Goal: Information Seeking & Learning: Check status

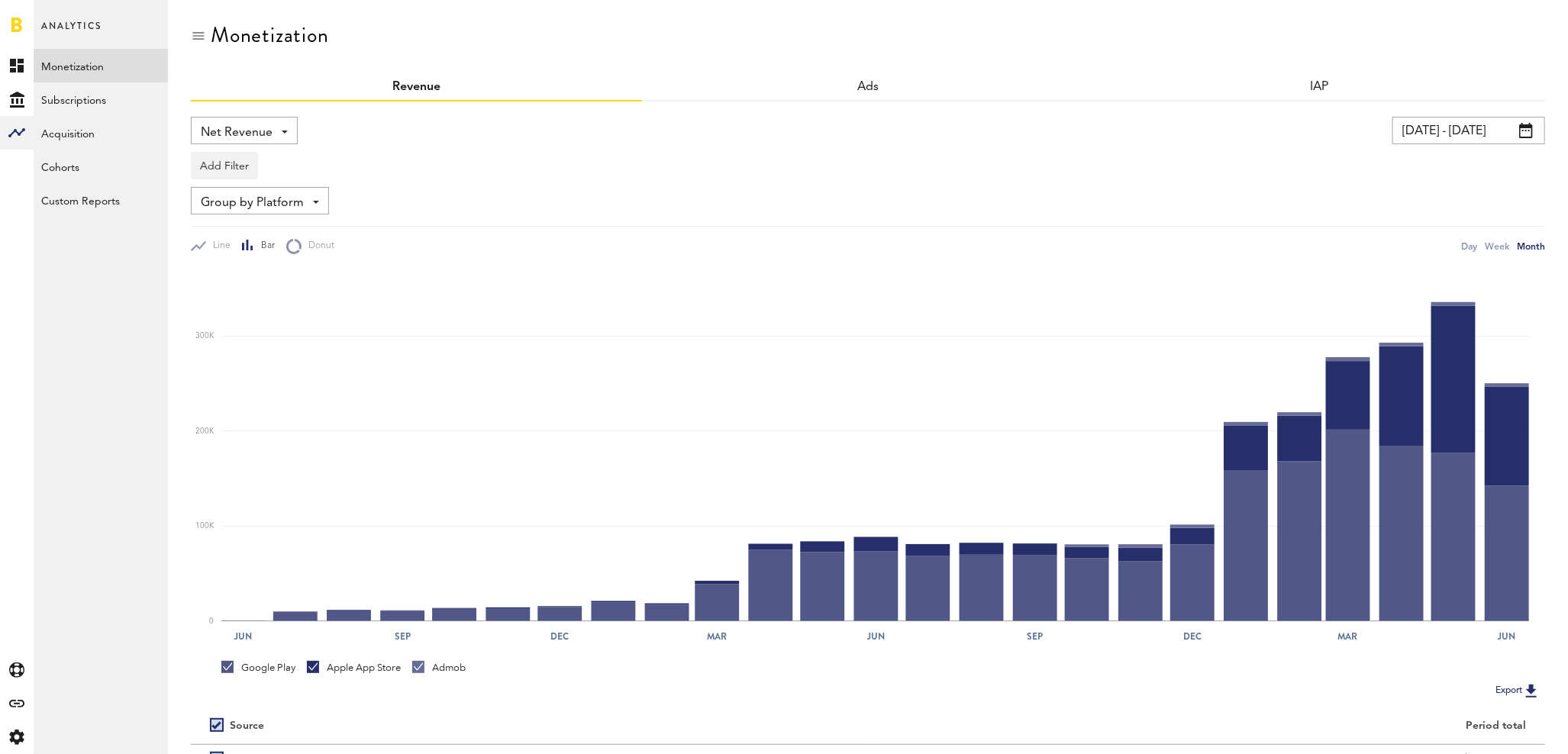
click at [1461, 132] on input "[DATE] - [DATE]" at bounding box center [1469, 131] width 153 height 28
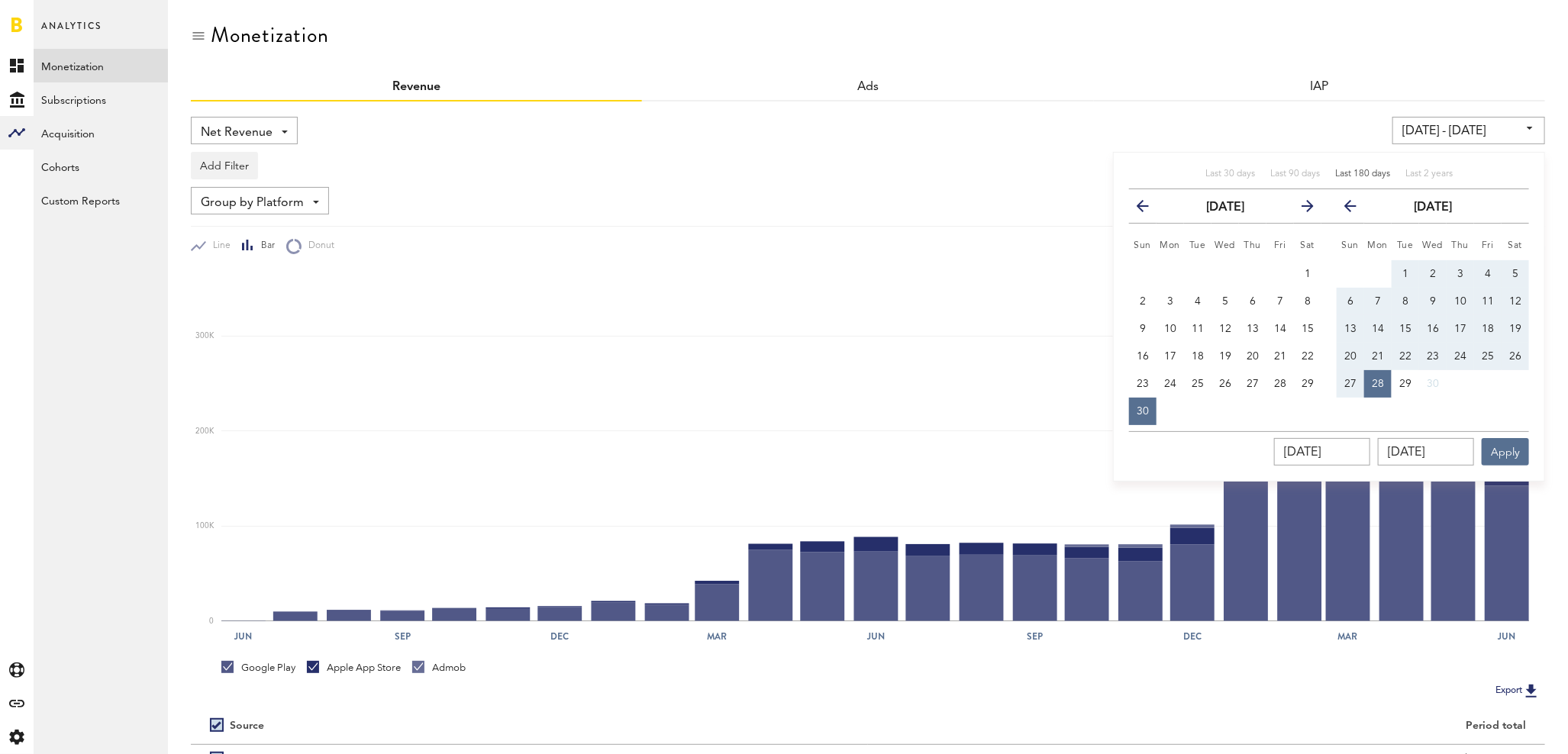
click at [1363, 169] on span "Last 180 days" at bounding box center [1363, 174] width 55 height 9
type input "[DATE] - [DATE]"
type input "[DATE]"
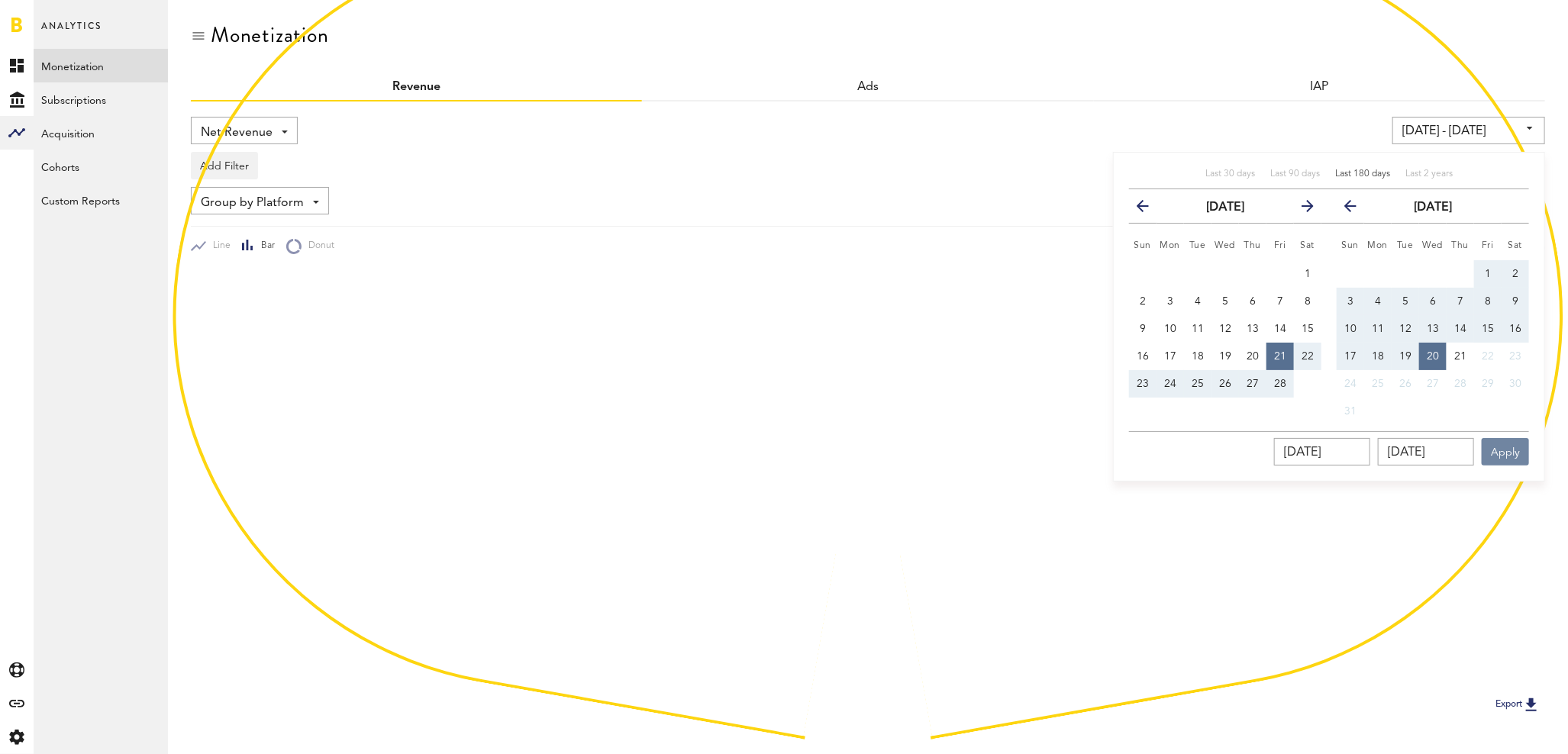
click at [1509, 448] on button "Apply" at bounding box center [1506, 452] width 48 height 28
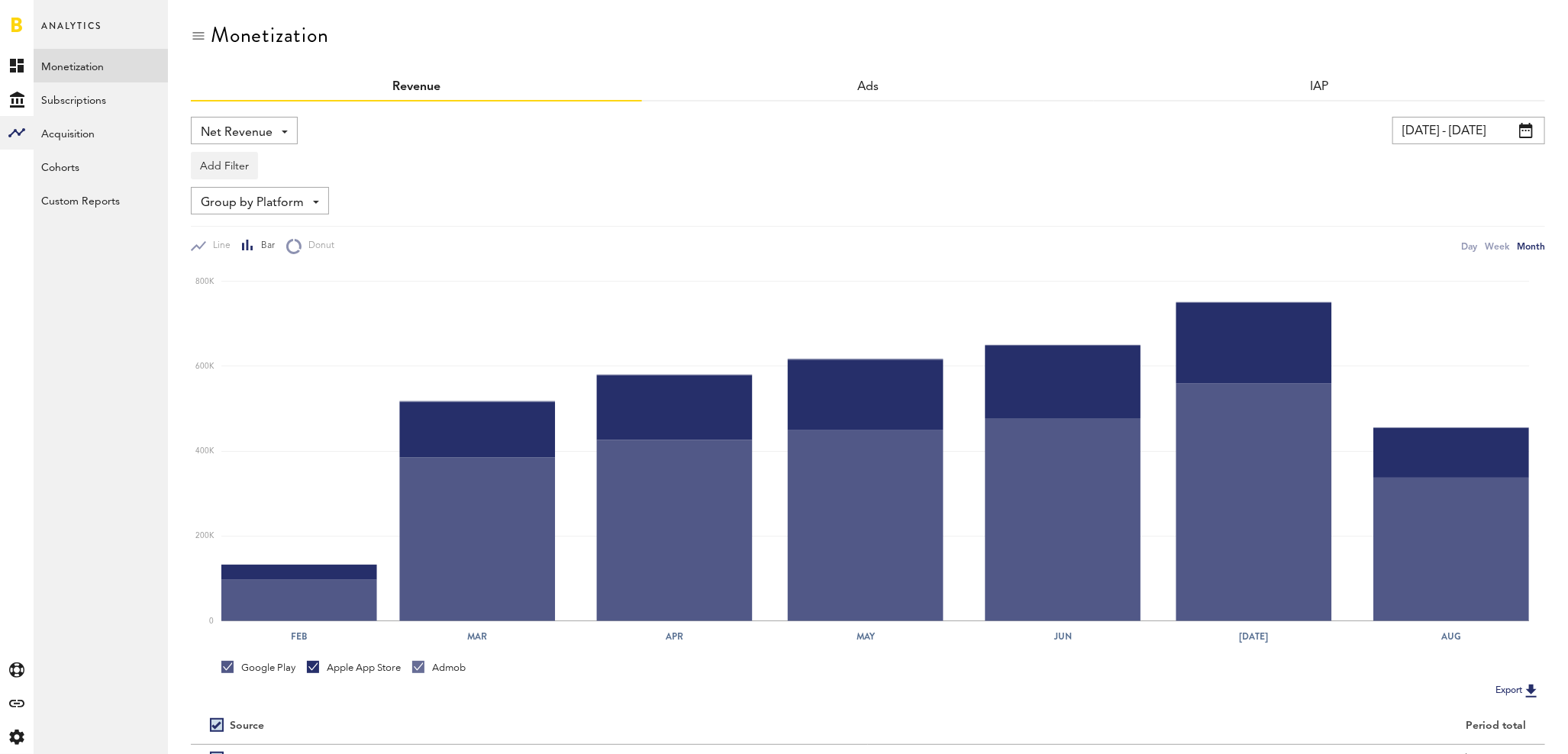
click at [241, 140] on span "Net Revenue" at bounding box center [236, 133] width 72 height 26
click at [378, 114] on div "Net Revenue Net Revenue Gross Revenue Profit [DATE] - [DATE] Last 30 days Last …" at bounding box center [867, 478] width 1354 height 754
click at [272, 208] on span "Group by Platform" at bounding box center [252, 203] width 103 height 26
click at [92, 88] on link "Subscriptions" at bounding box center [101, 99] width 135 height 34
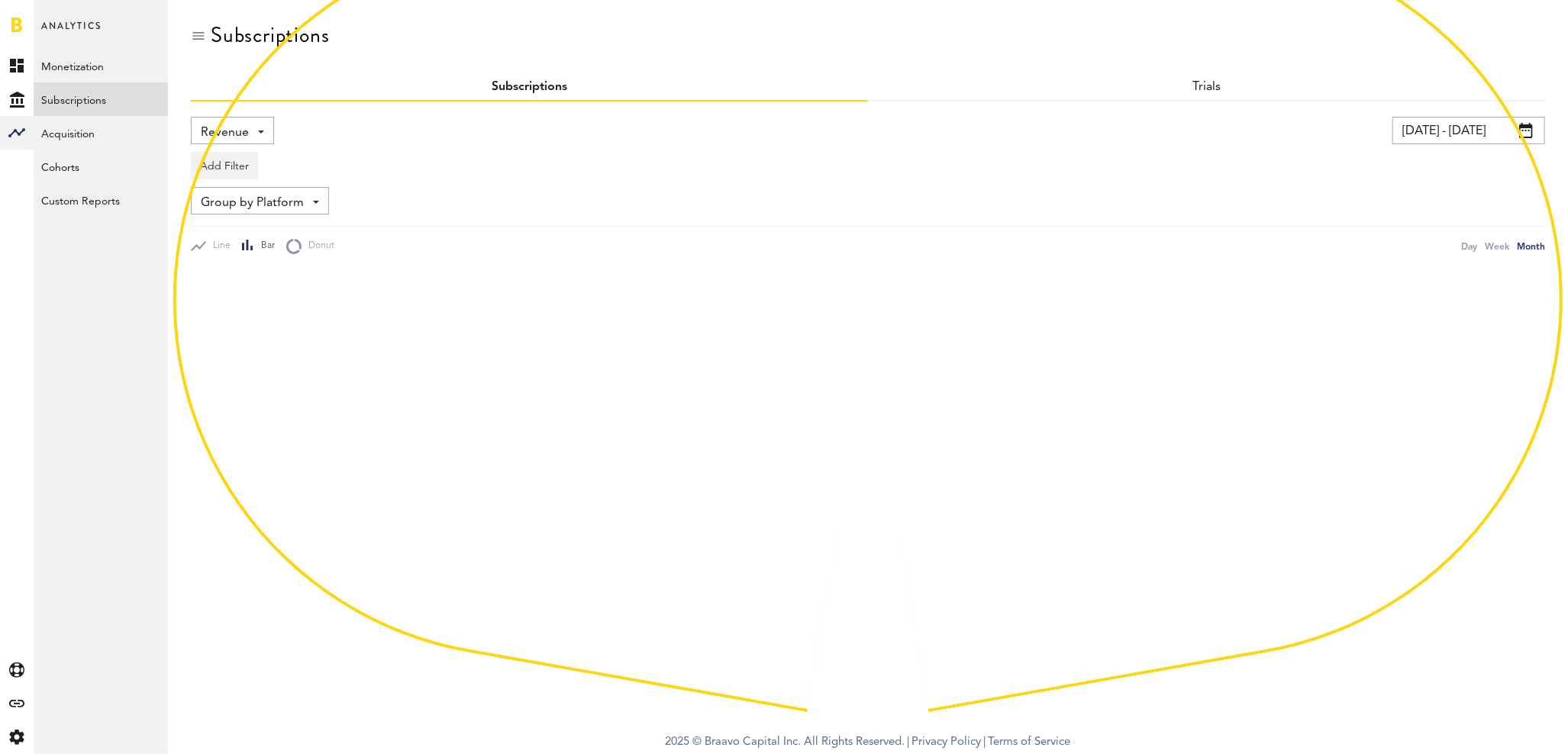
click at [235, 138] on span "Revenue" at bounding box center [225, 133] width 48 height 26
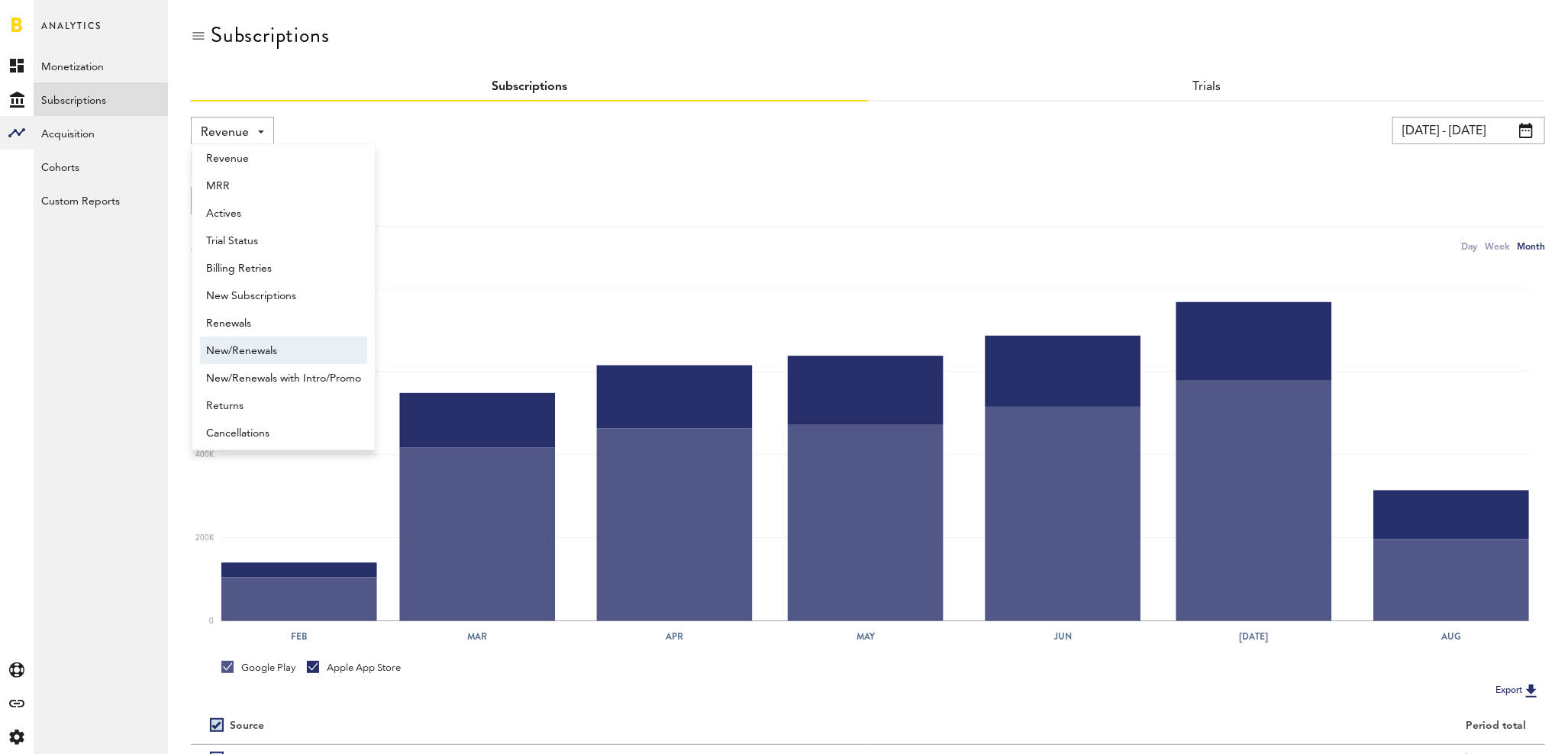
click at [260, 361] on span "New/Renewals" at bounding box center [284, 351] width 155 height 26
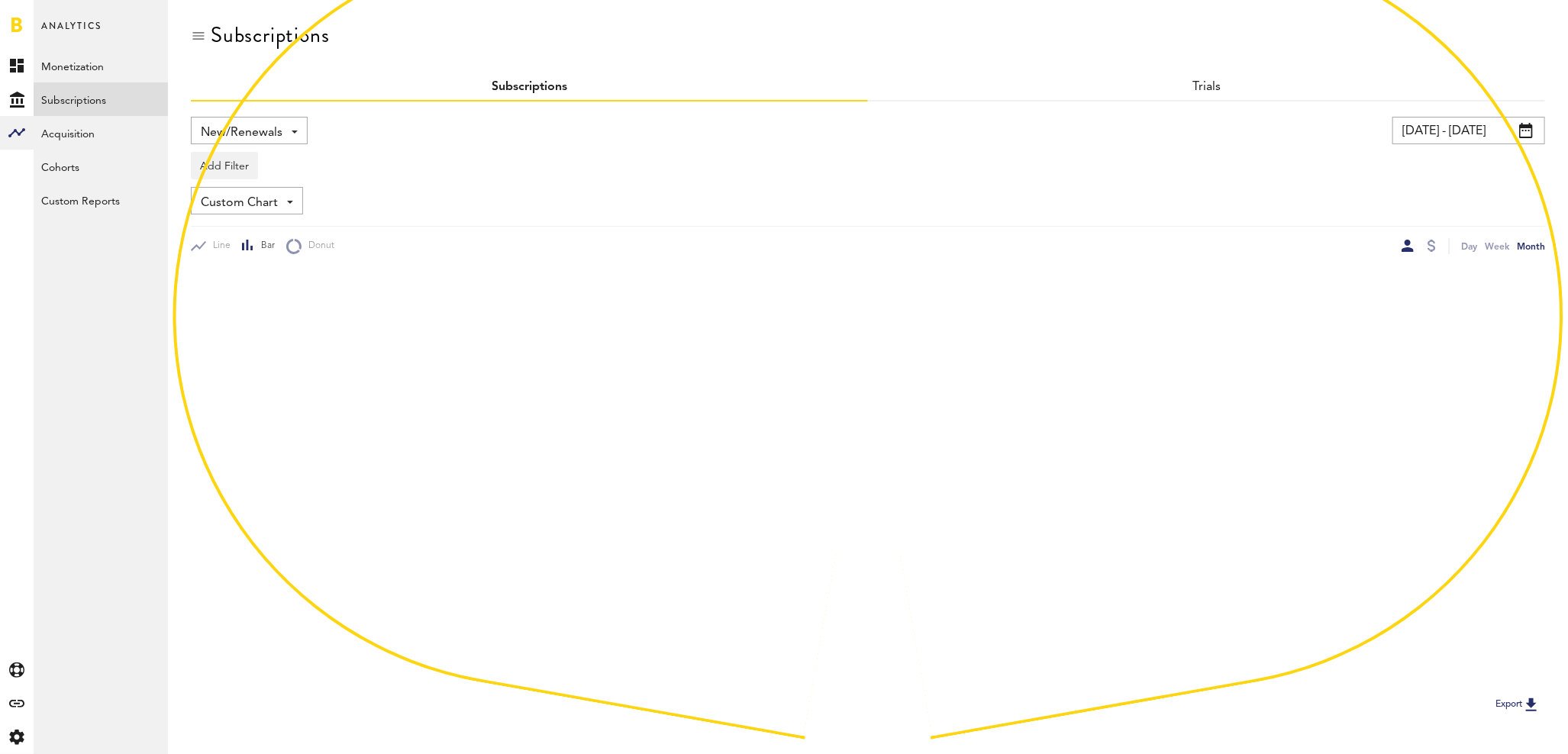
click at [225, 136] on span "New/Renewals" at bounding box center [241, 133] width 82 height 26
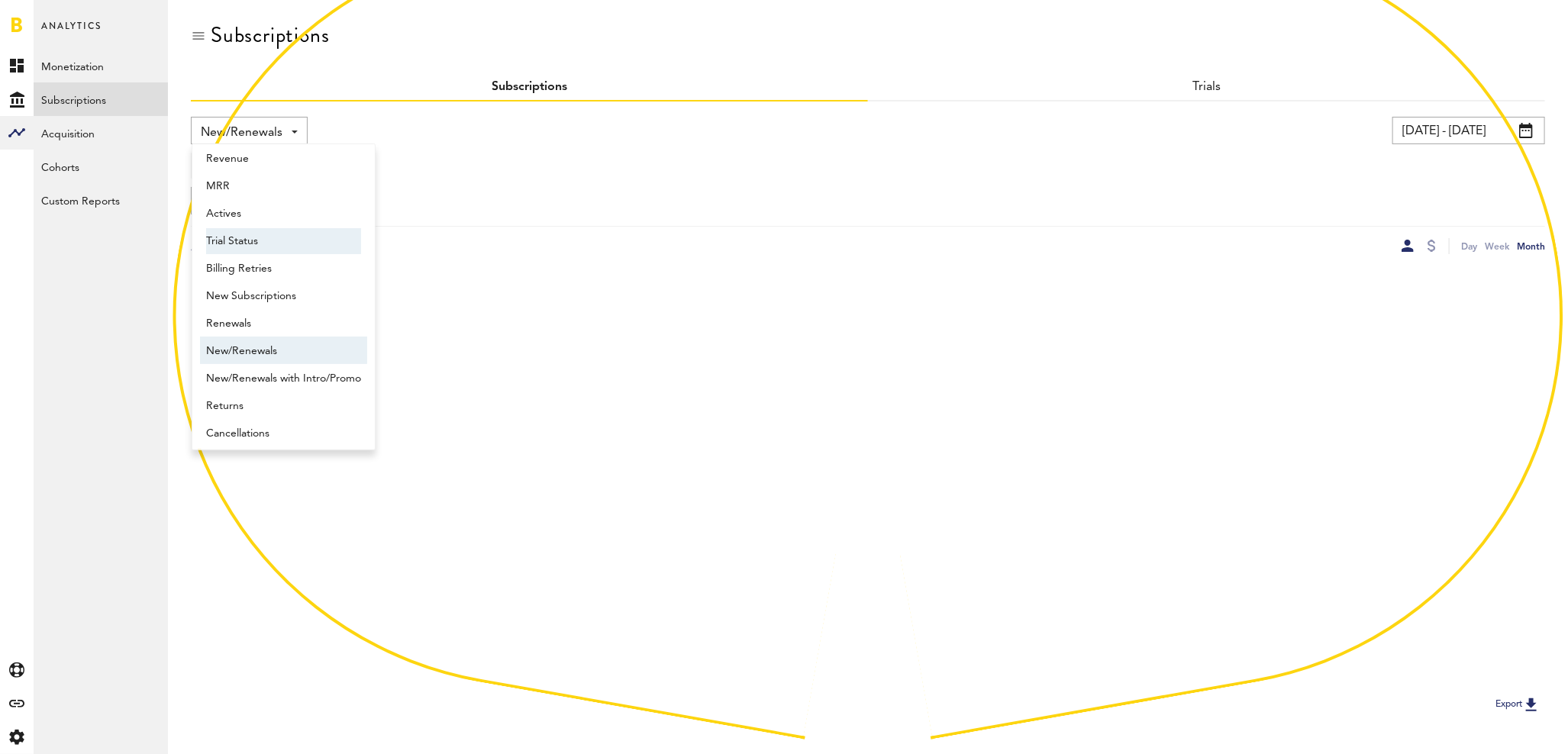
scroll to position [12, 0]
click at [261, 300] on span "New Subscriptions" at bounding box center [284, 291] width 155 height 26
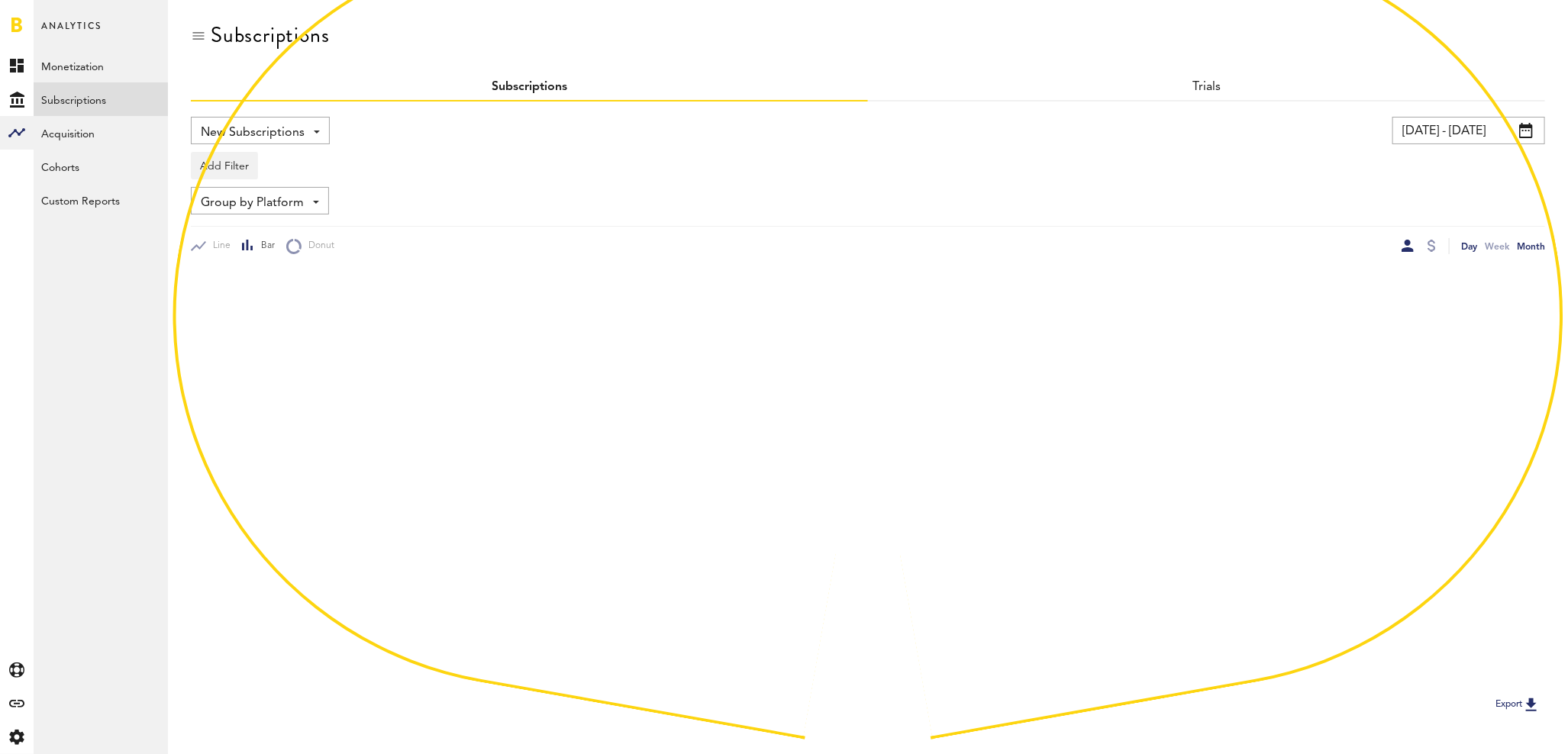
click at [1466, 249] on div "Day" at bounding box center [1469, 246] width 16 height 16
click at [1041, 188] on div "Group by Platform Group by Platform Group by App Group by Subscription Group by…" at bounding box center [867, 201] width 1354 height 28
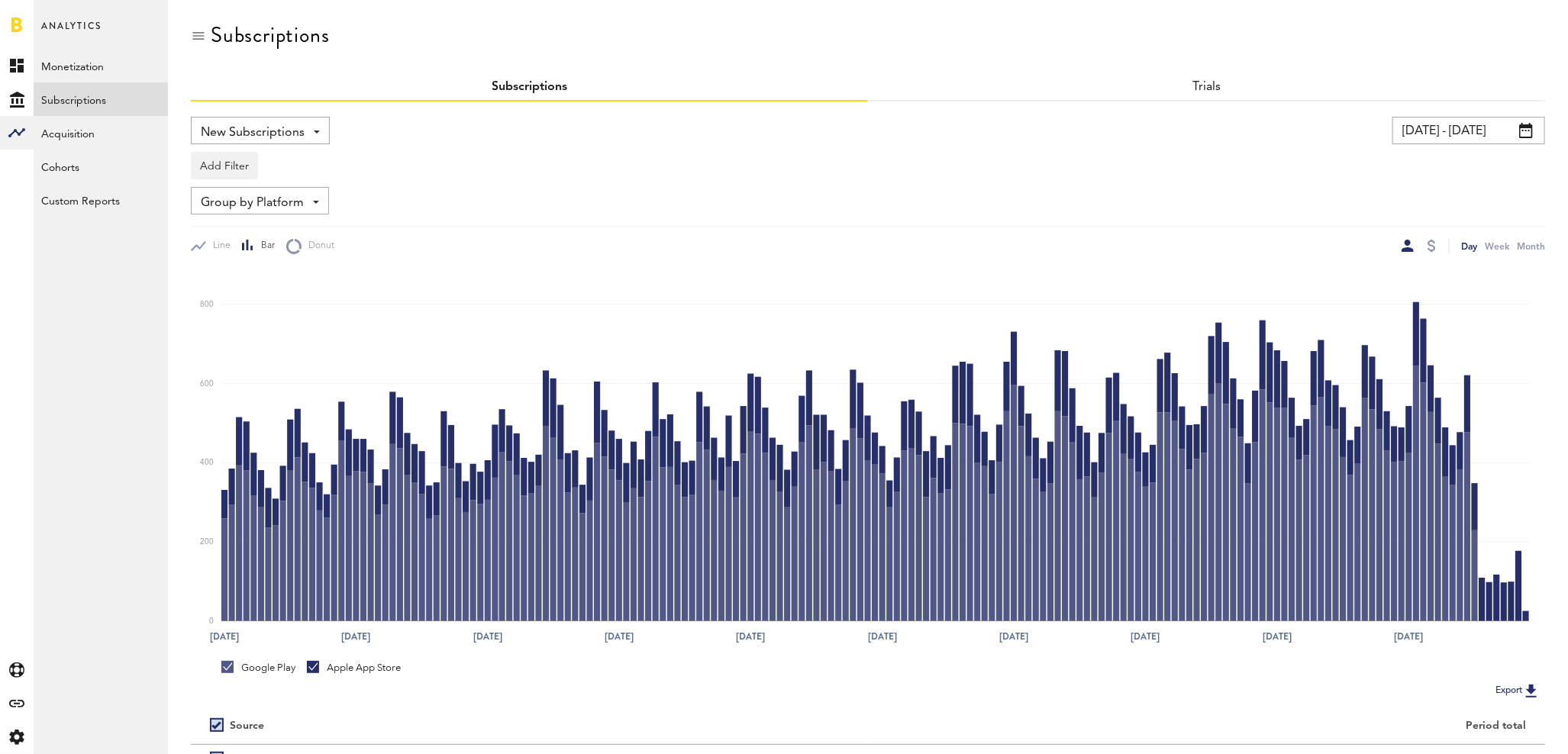
click at [464, 187] on div "Group by Platform Group by Platform Group by App Group by Subscription Group by…" at bounding box center [867, 201] width 1354 height 28
click at [1443, 128] on input "[DATE] - [DATE]" at bounding box center [1469, 131] width 153 height 28
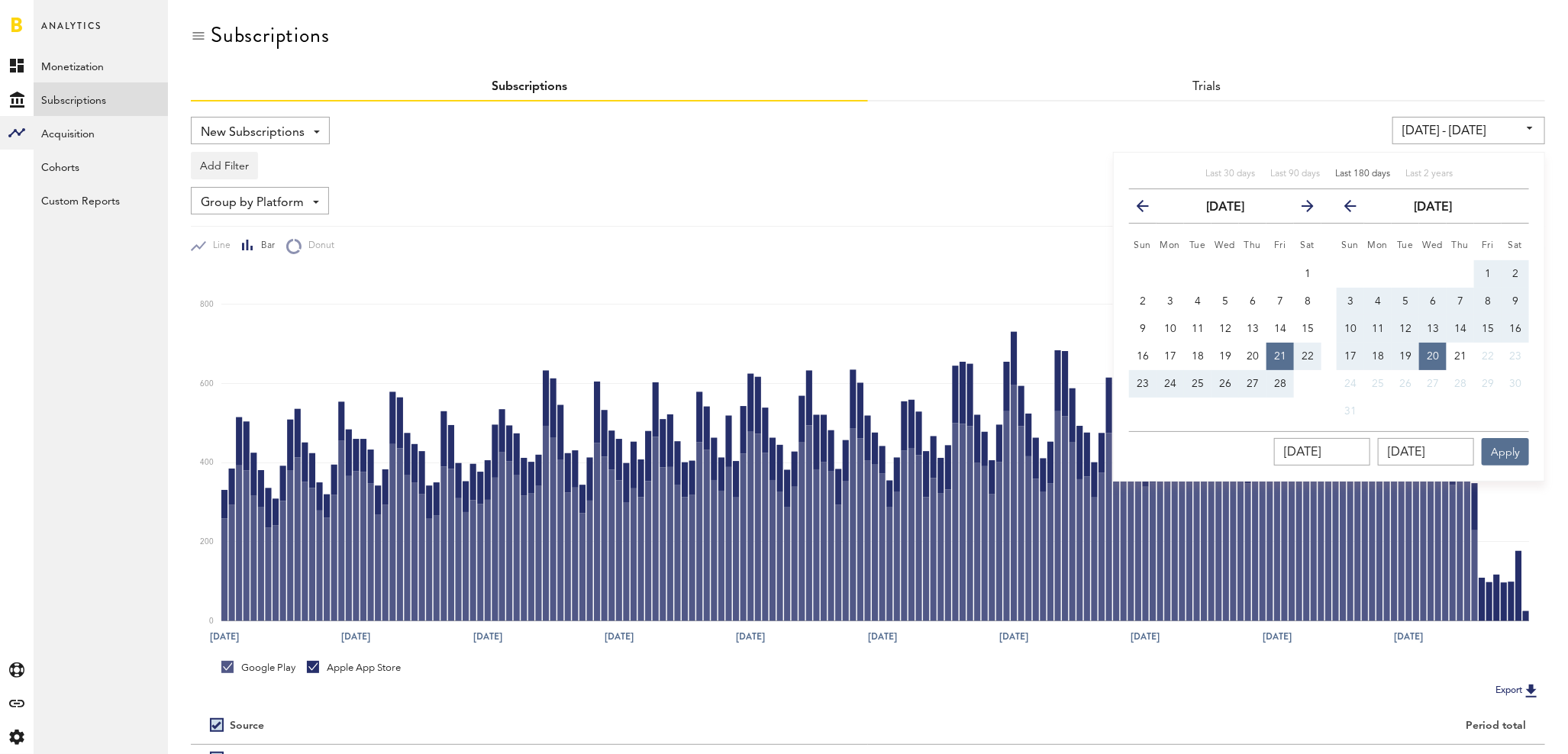
click at [1021, 173] on div "Add Filter Platforms Apps Subscriptions Subscription durations Countries" at bounding box center [867, 162] width 1354 height 35
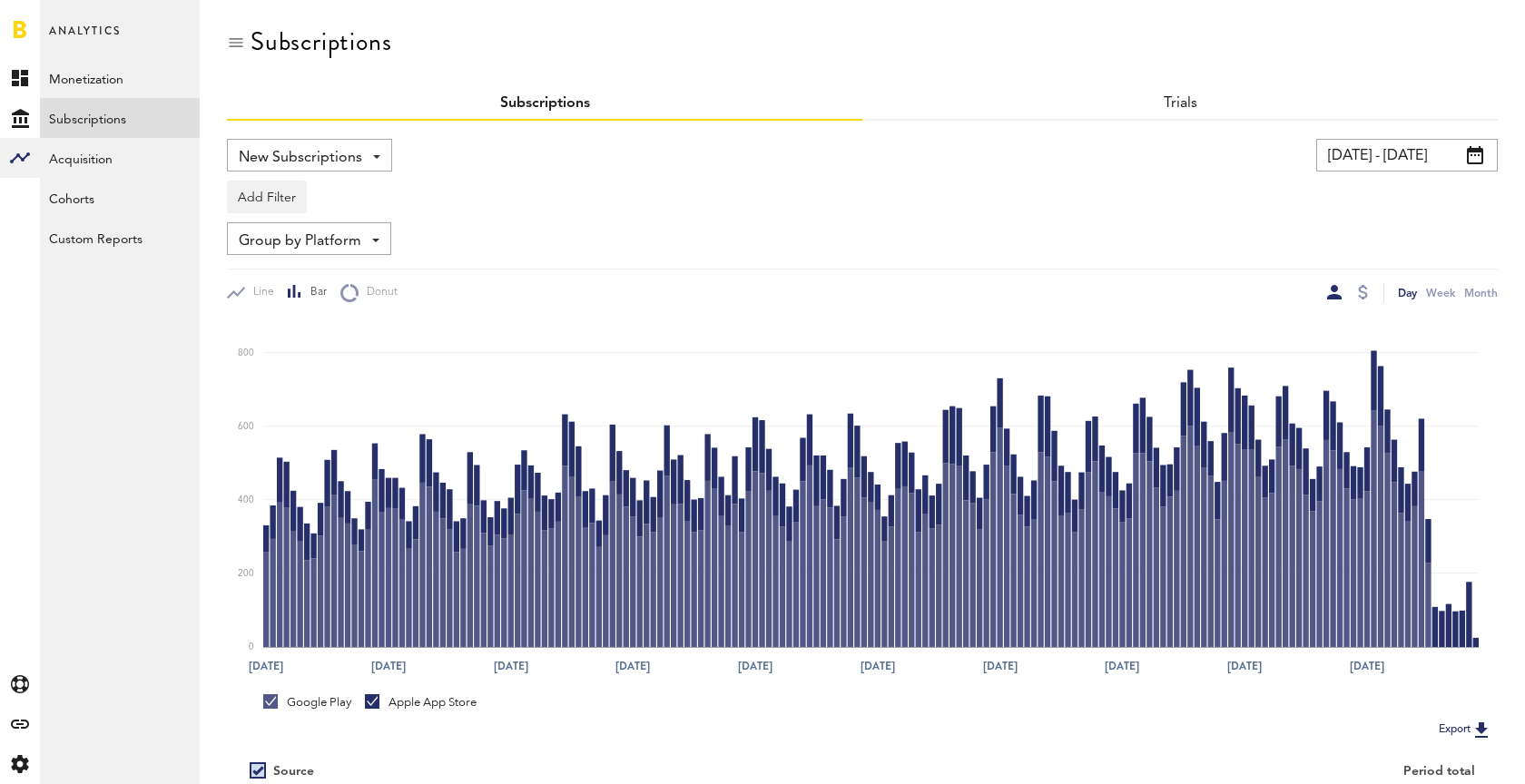
click at [811, 189] on div "Add Filter Platforms Apps Subscriptions Subscription durations Countries" at bounding box center [862, 193] width 1271 height 42
